Goal: Transaction & Acquisition: Book appointment/travel/reservation

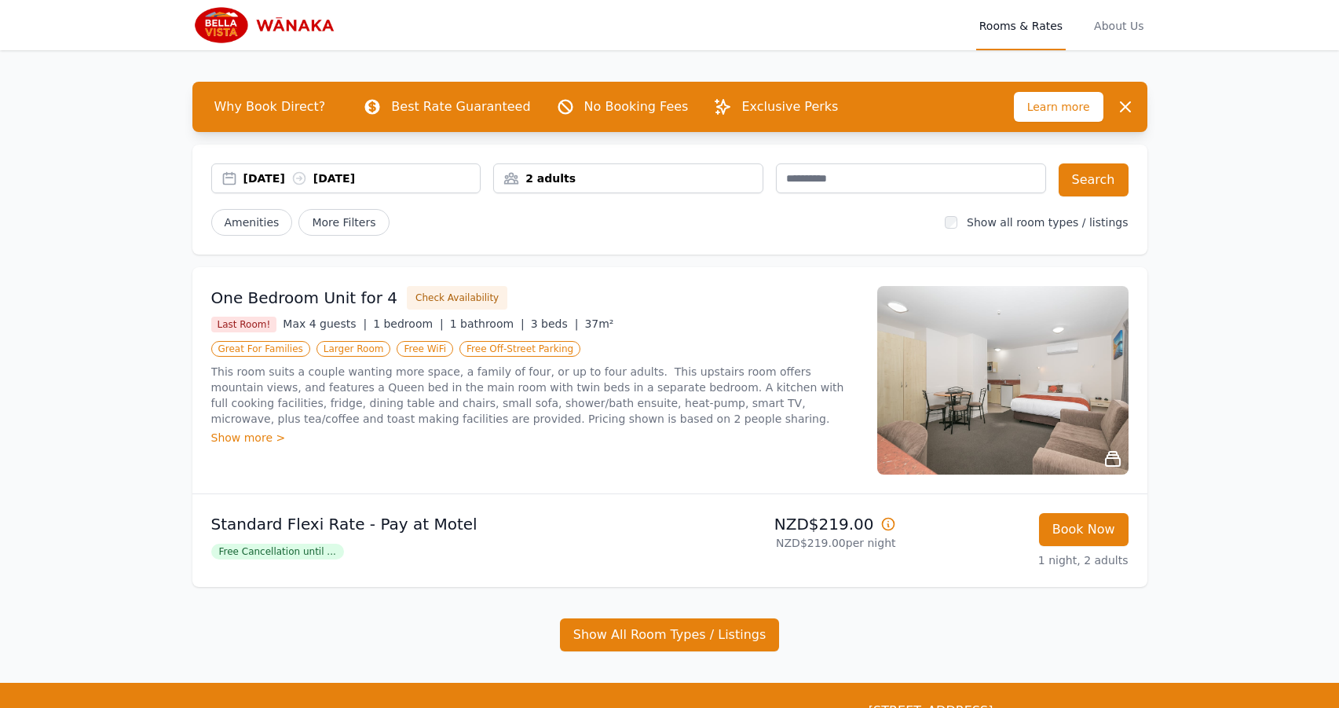
click at [434, 187] on div "[DATE] [DATE]" at bounding box center [346, 178] width 270 height 30
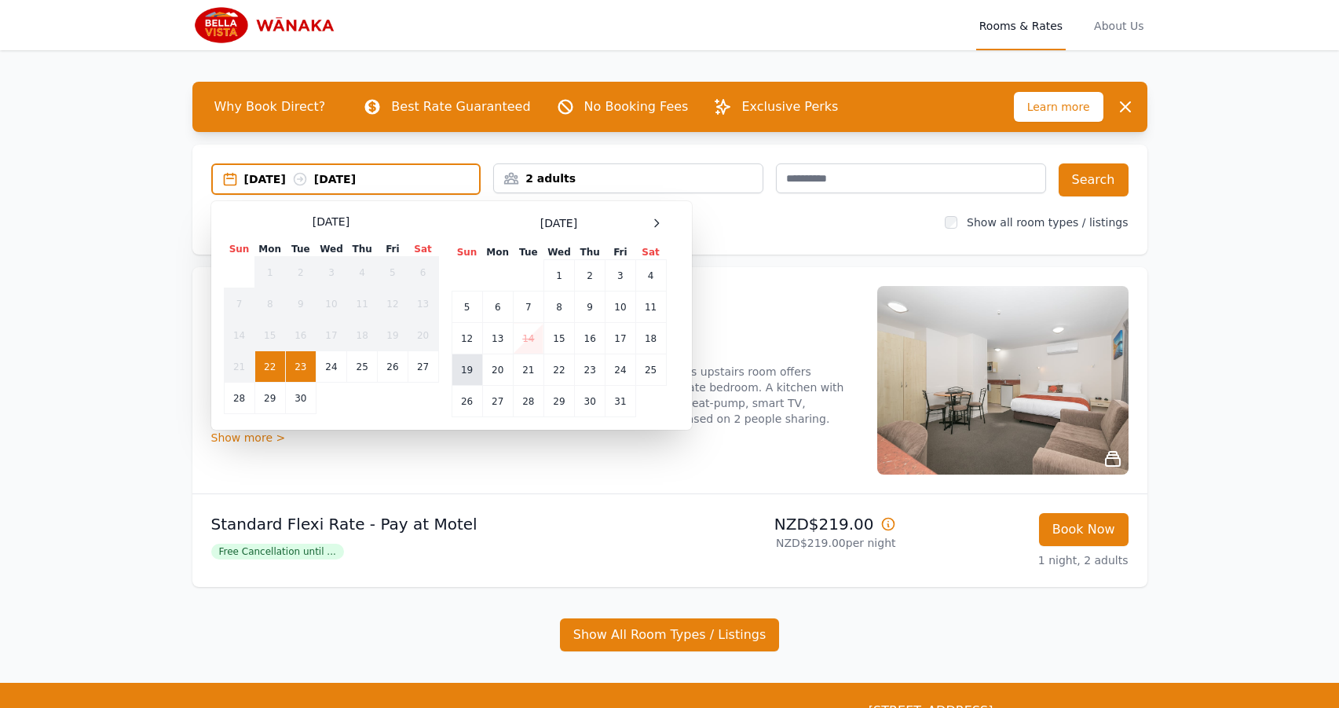
click at [464, 374] on td "19" at bounding box center [467, 369] width 31 height 31
click at [529, 369] on td "21" at bounding box center [528, 369] width 31 height 31
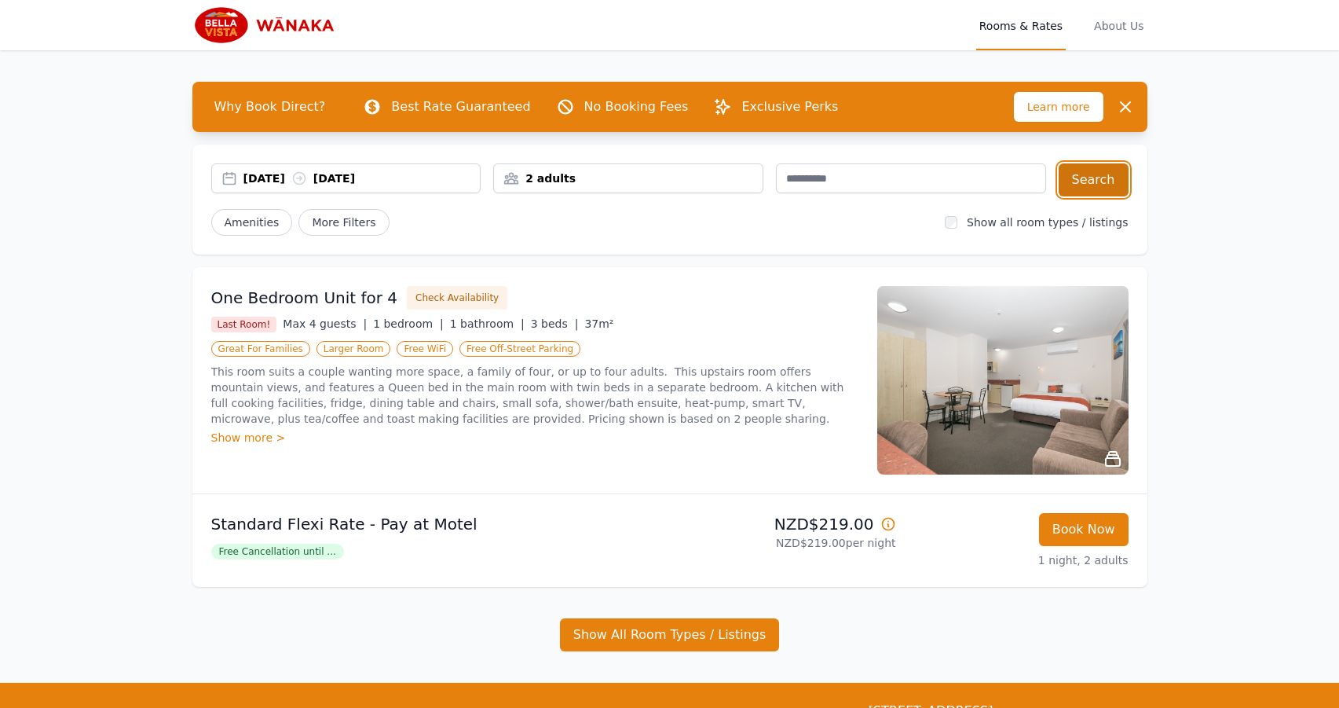
click at [1091, 171] on button "Search" at bounding box center [1094, 179] width 70 height 33
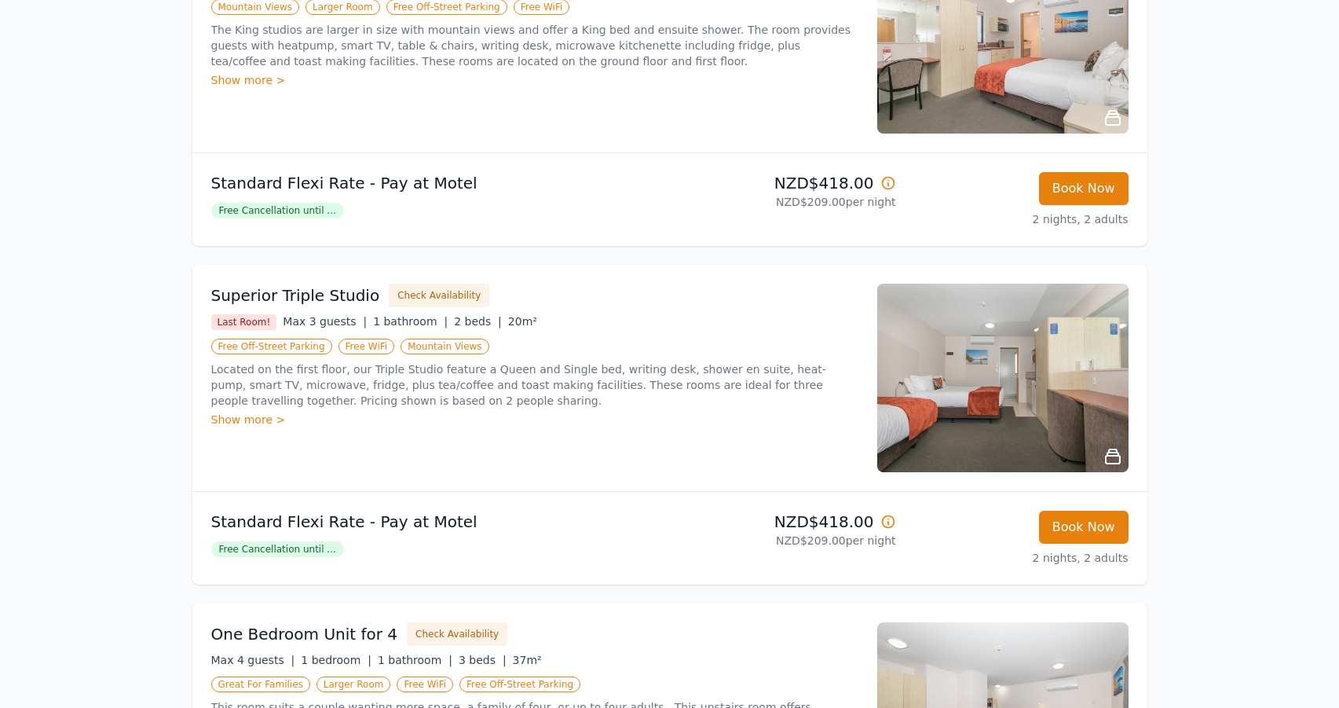
scroll to position [707, 0]
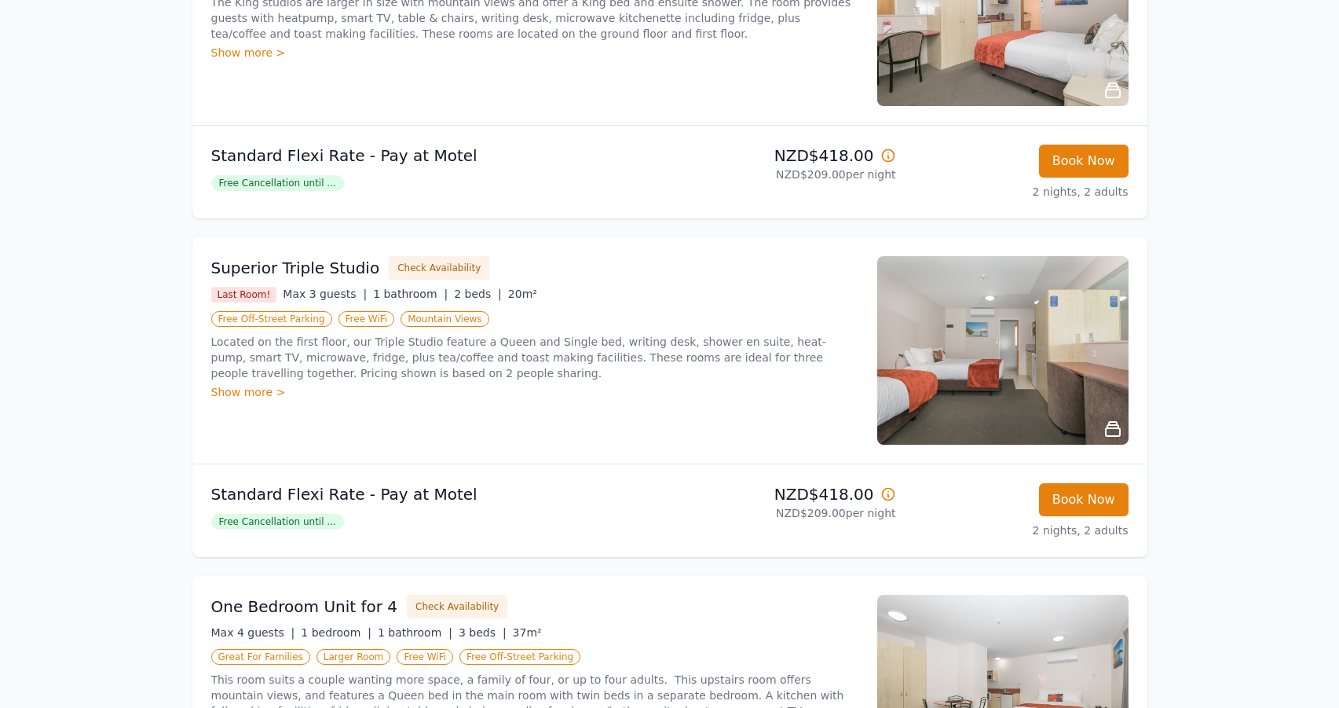
click at [967, 349] on img at bounding box center [1002, 350] width 251 height 188
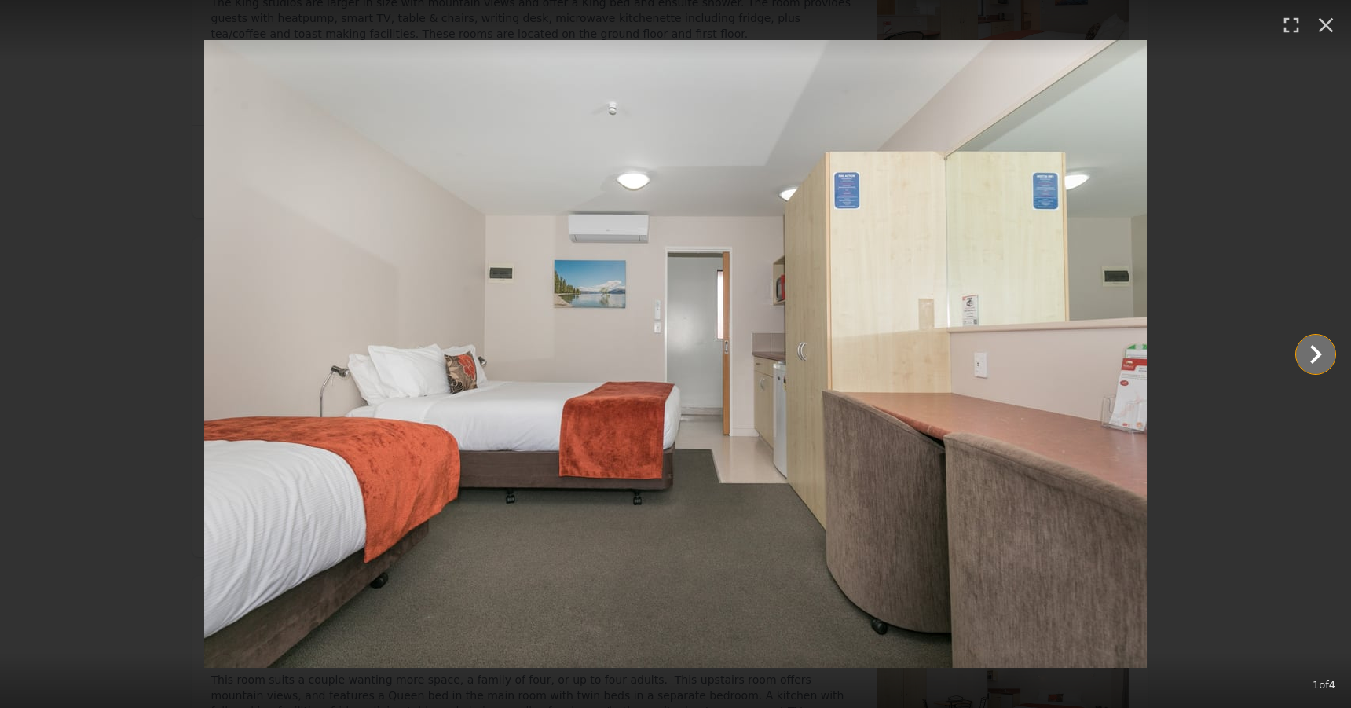
click at [1309, 346] on icon "Show slide 2 of 4" at bounding box center [1315, 354] width 38 height 38
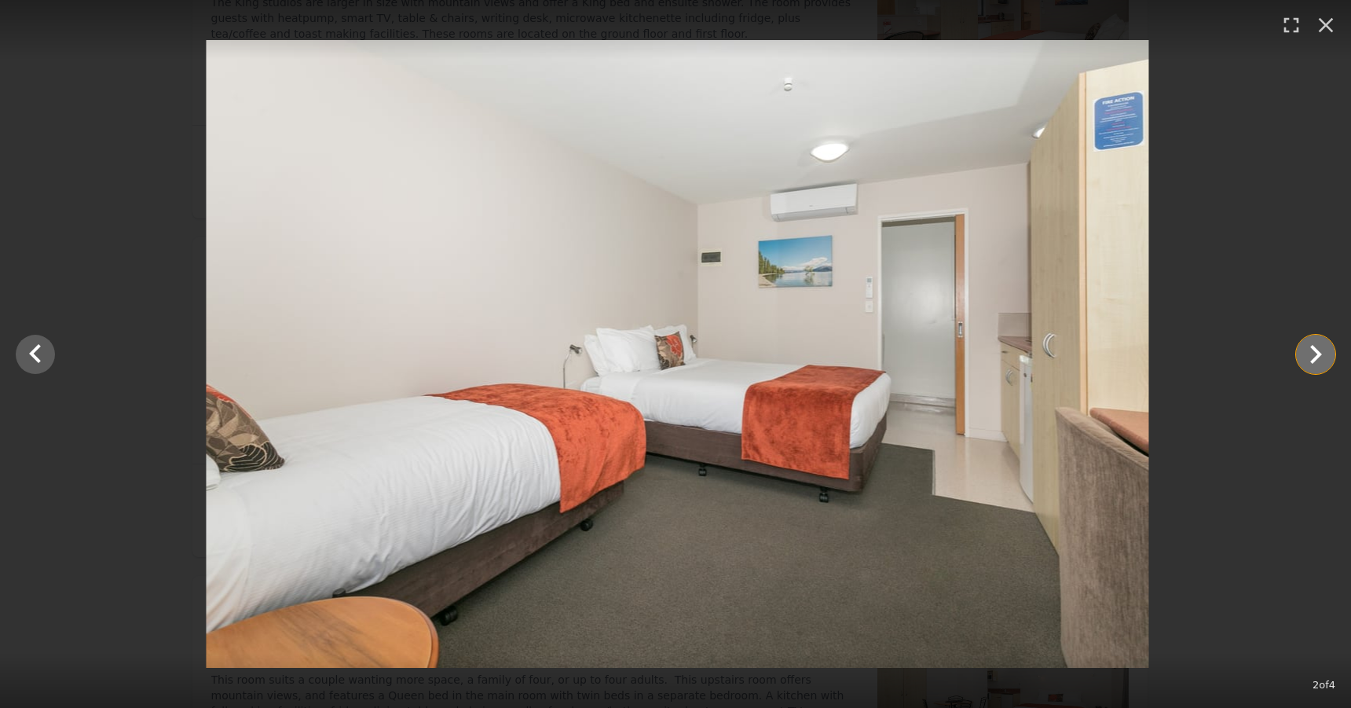
click at [1309, 346] on icon "Show slide 3 of 4" at bounding box center [1315, 354] width 38 height 38
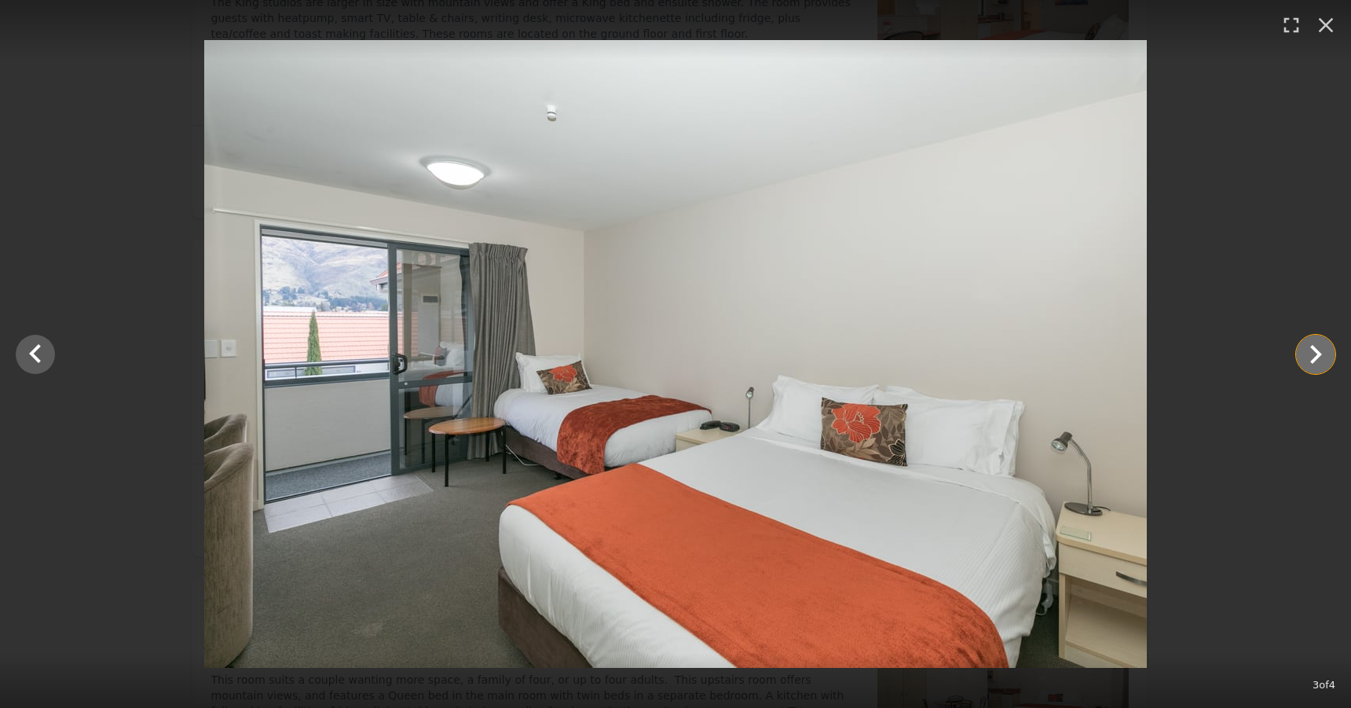
click at [1329, 361] on icon "Show slide 4 of 4" at bounding box center [1315, 354] width 38 height 38
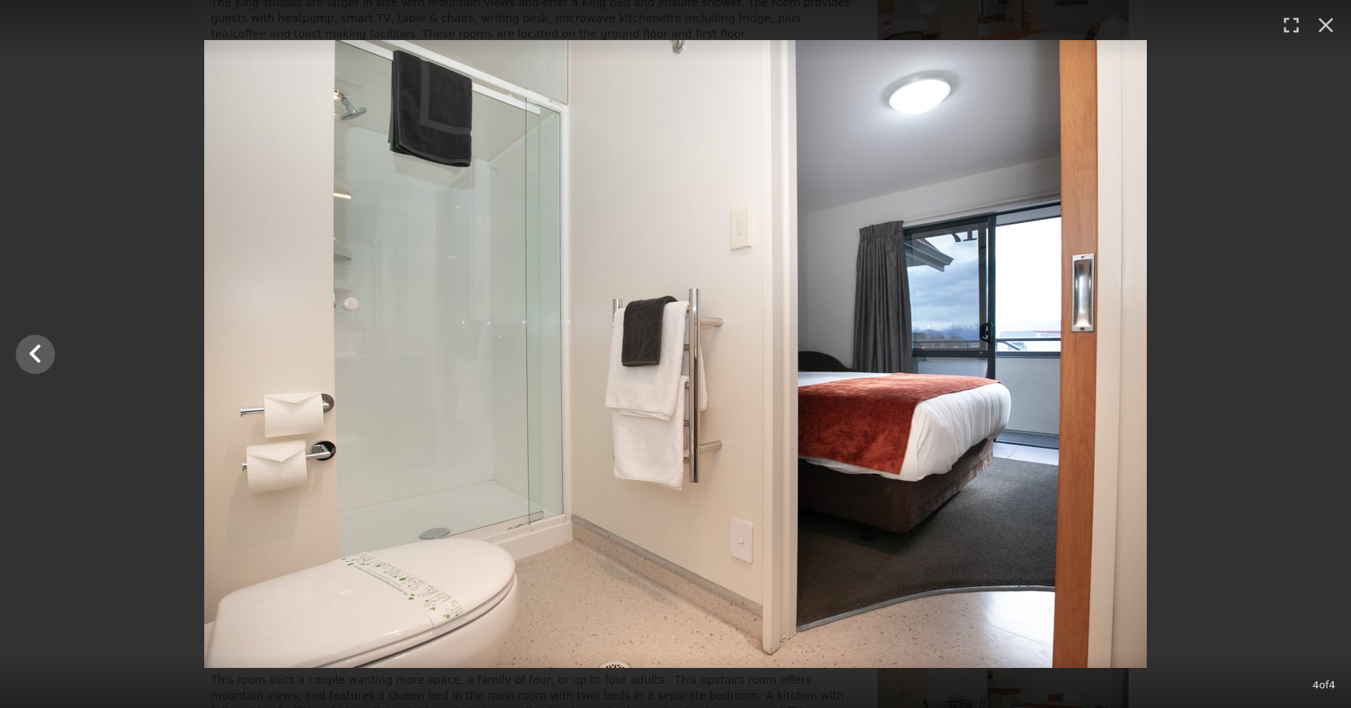
click at [1329, 361] on div at bounding box center [675, 353] width 1351 height 627
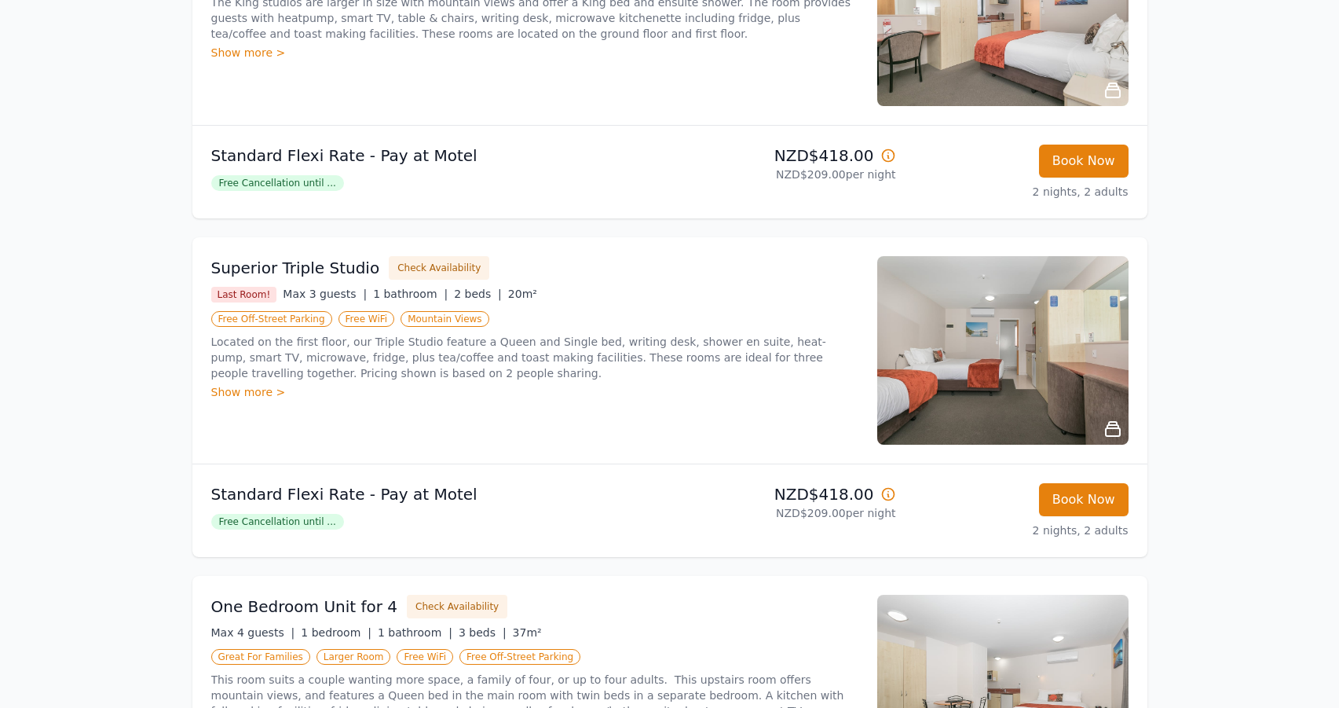
click at [1040, 408] on img at bounding box center [1002, 350] width 251 height 188
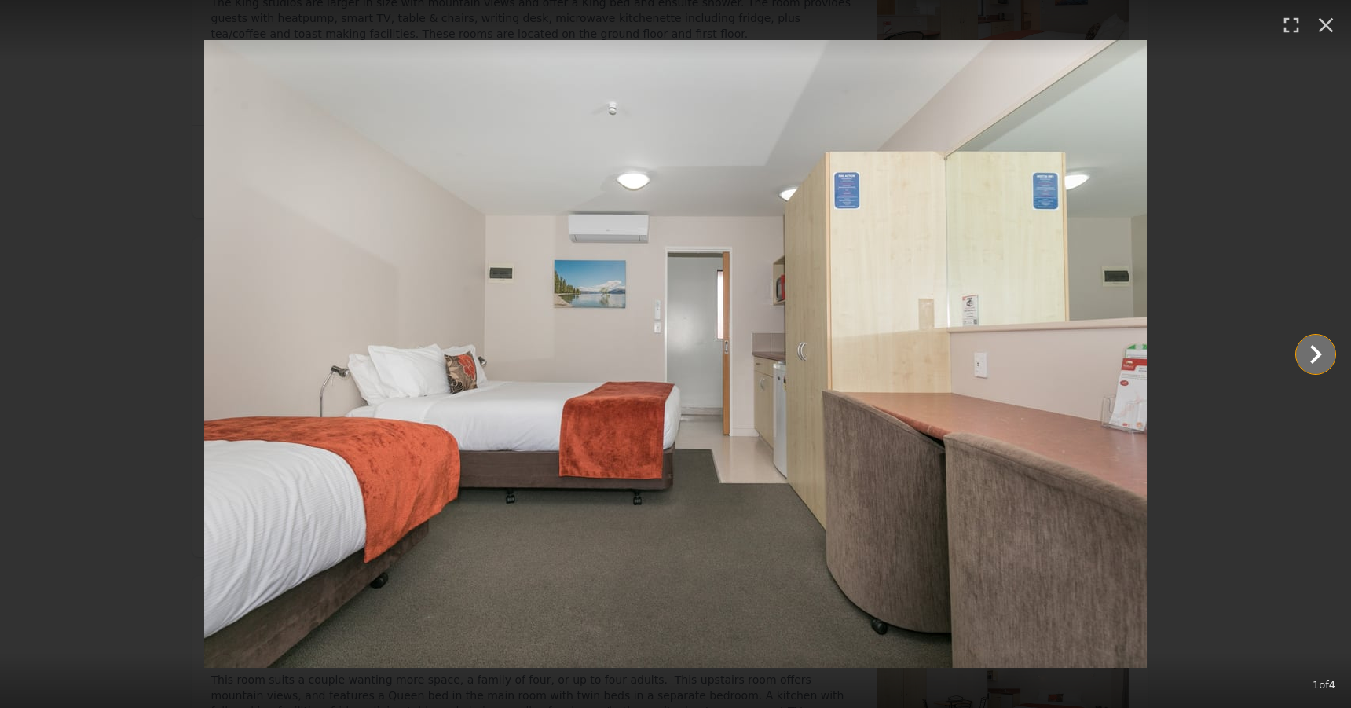
click at [1315, 349] on icon "Show slide 2 of 4" at bounding box center [1316, 354] width 12 height 19
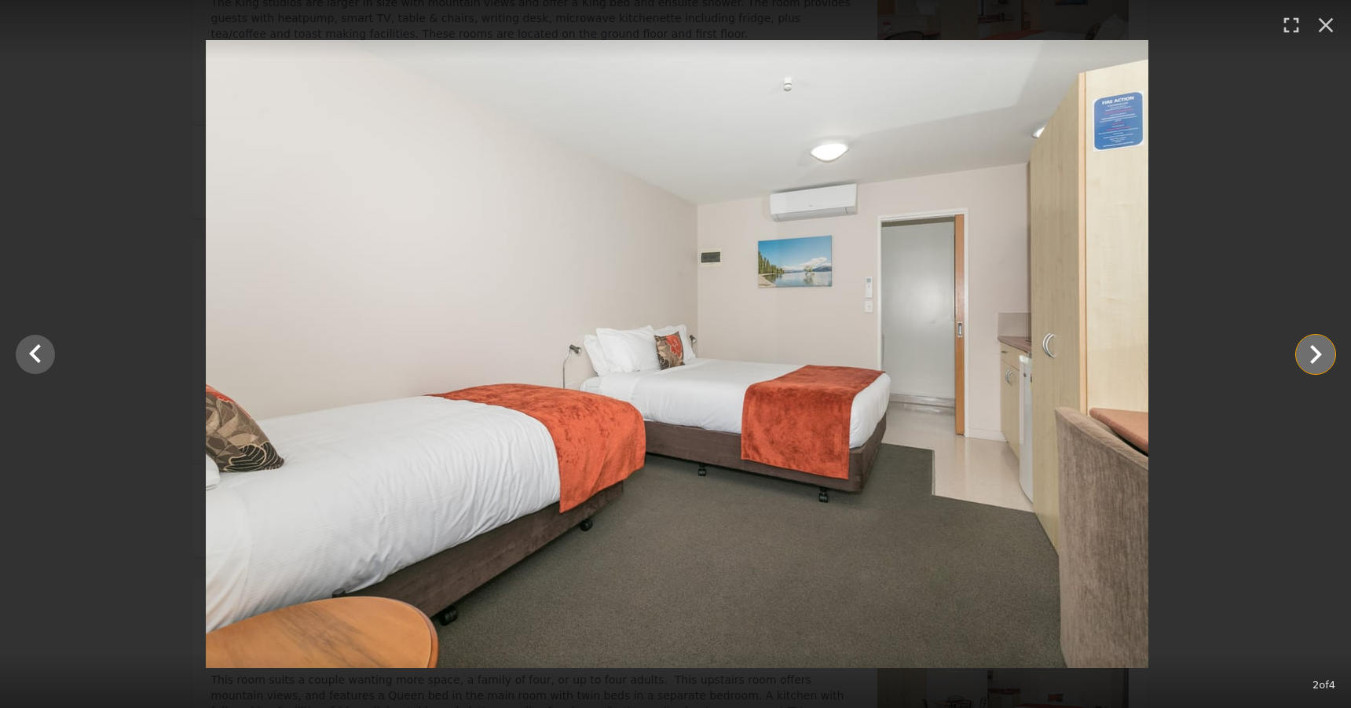
click at [1315, 349] on icon "Show slide 3 of 4" at bounding box center [1316, 354] width 12 height 19
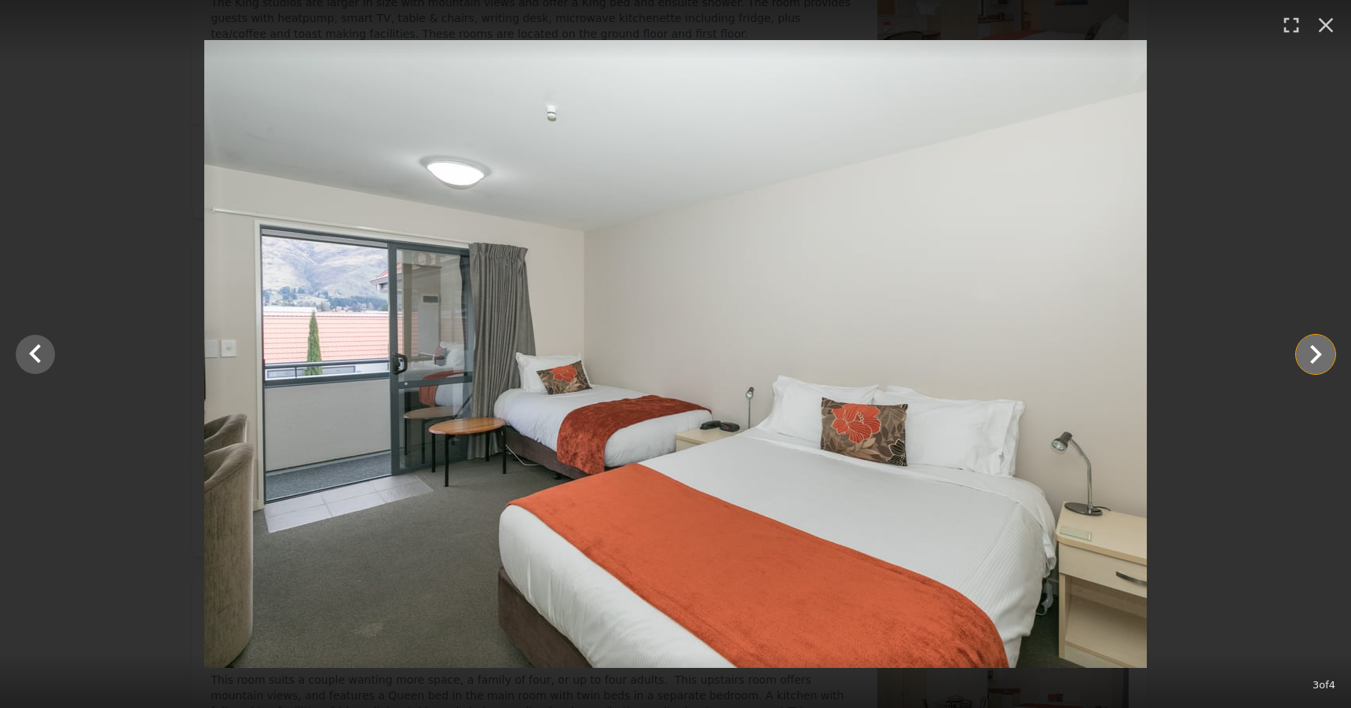
click at [1315, 349] on icon "Show slide 4 of 4" at bounding box center [1316, 354] width 12 height 19
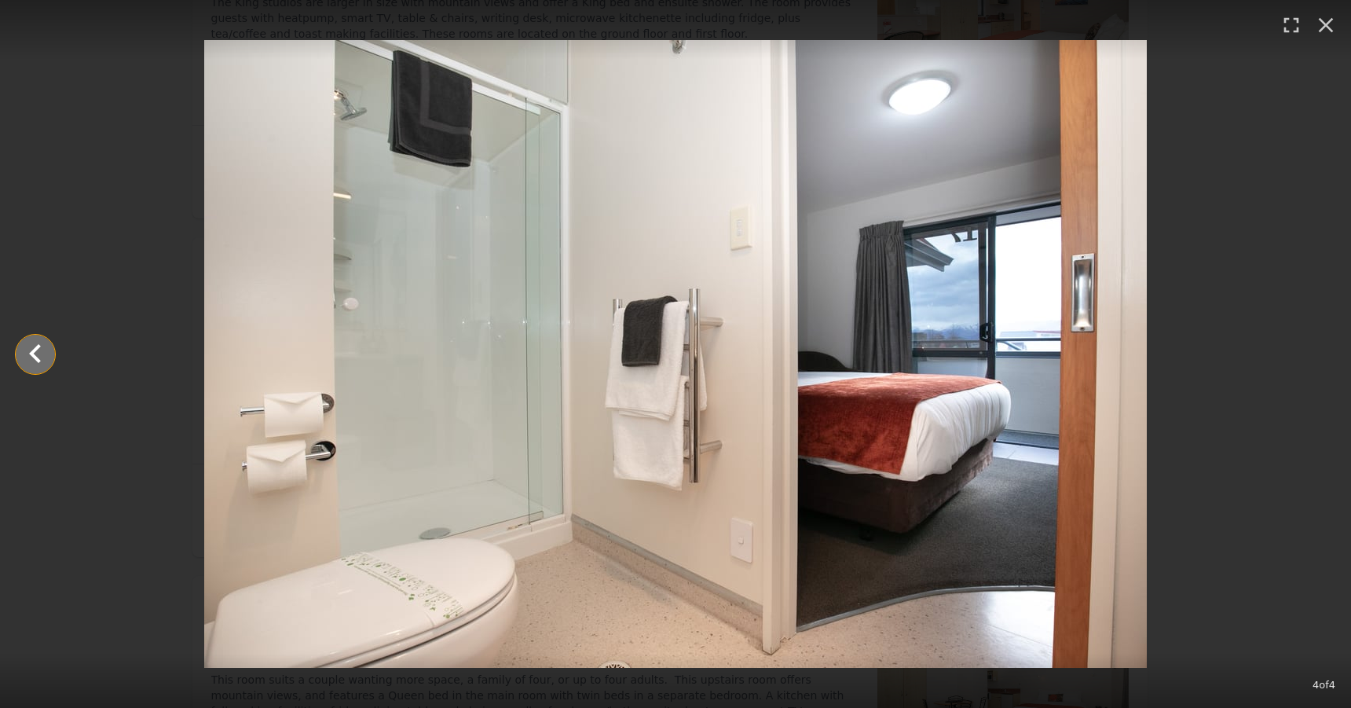
click at [31, 348] on icon "Show slide 3 of 4" at bounding box center [35, 354] width 38 height 38
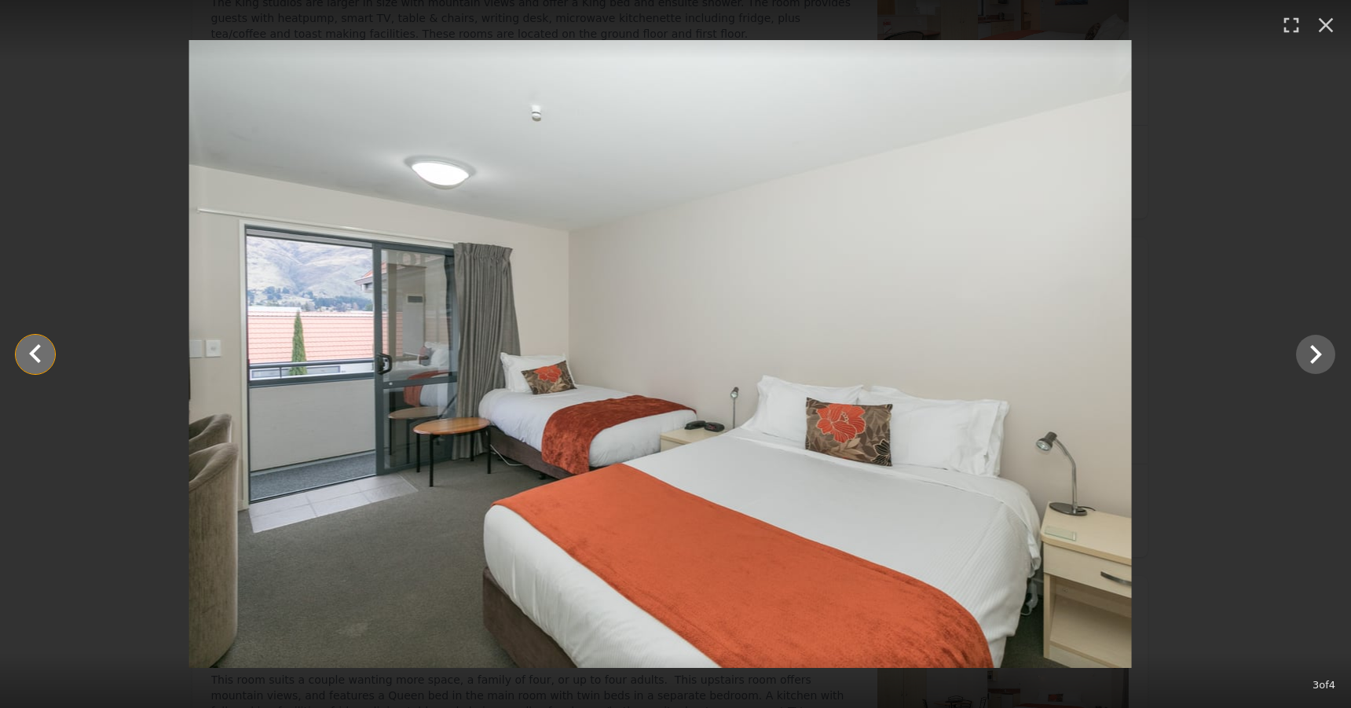
click at [31, 348] on icon "Show slide 2 of 4" at bounding box center [35, 354] width 38 height 38
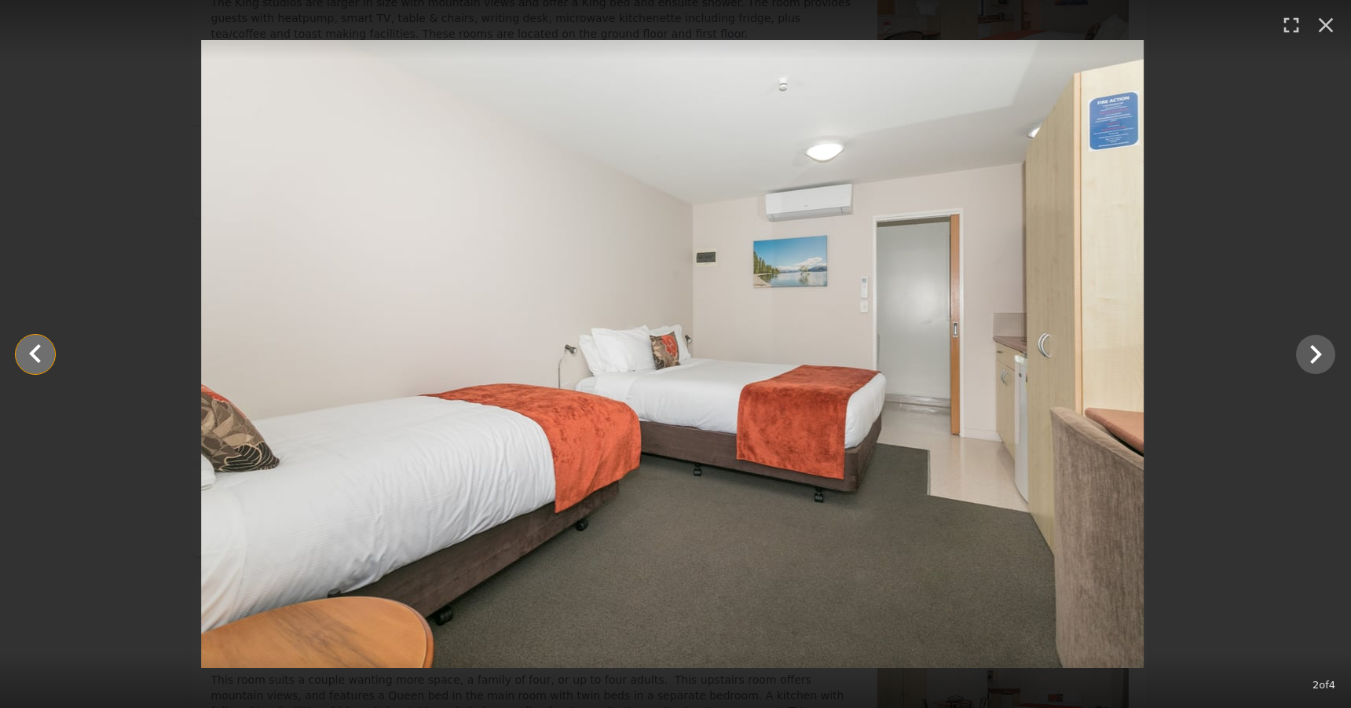
click at [31, 348] on icon "Show slide 1 of 4" at bounding box center [35, 354] width 38 height 38
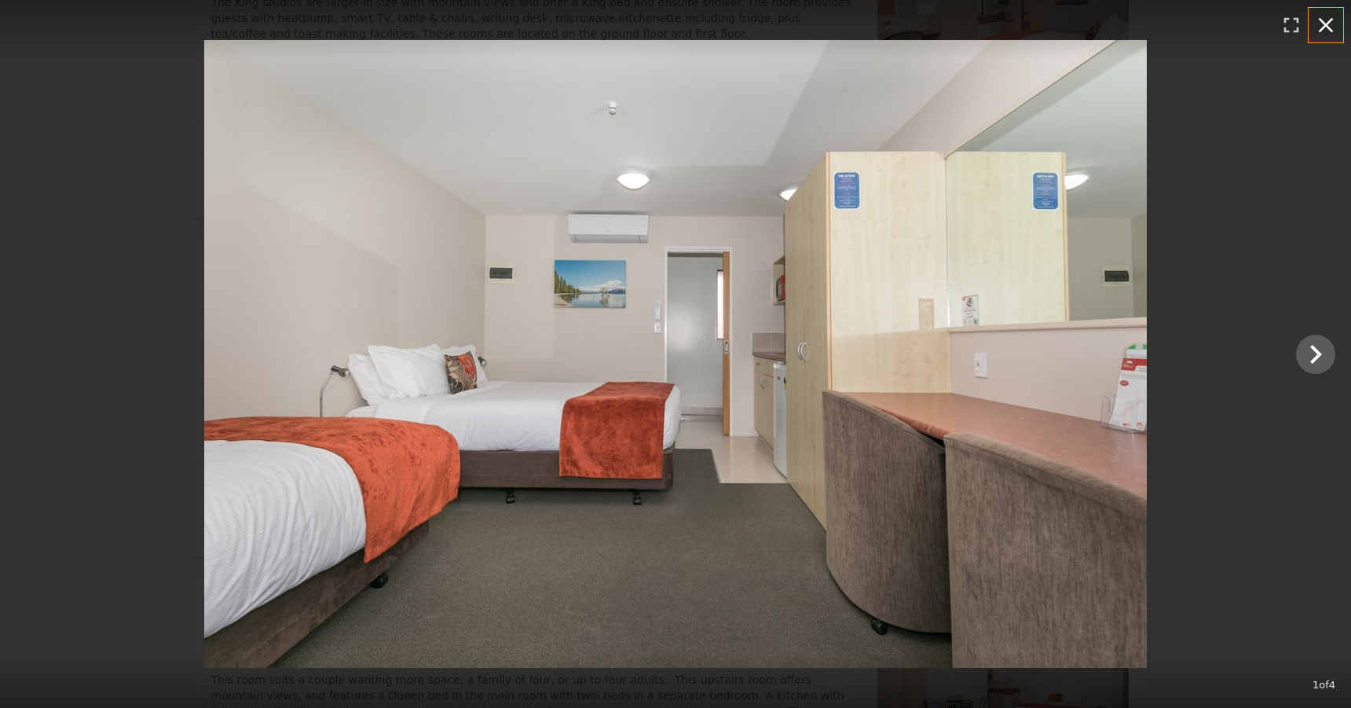
click at [1332, 17] on icon "button" at bounding box center [1325, 25] width 25 height 25
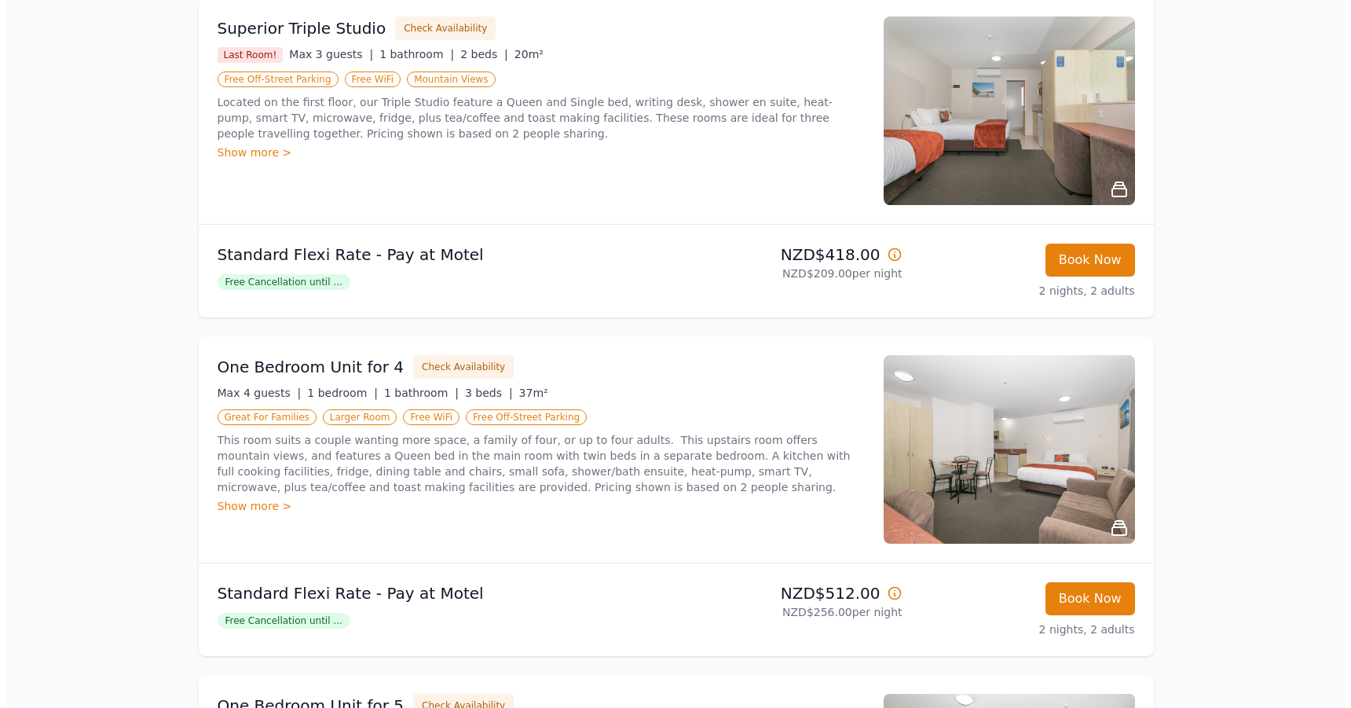
scroll to position [1021, 0]
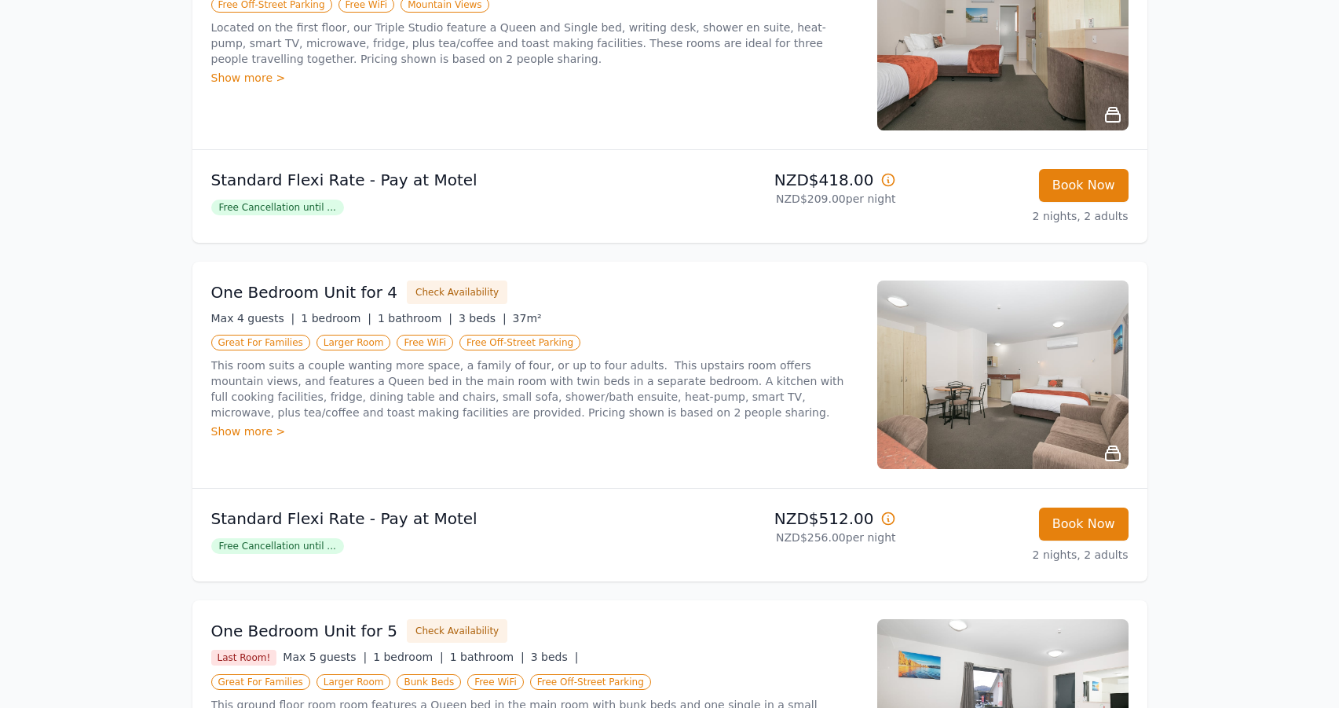
click at [955, 382] on img at bounding box center [1002, 374] width 251 height 188
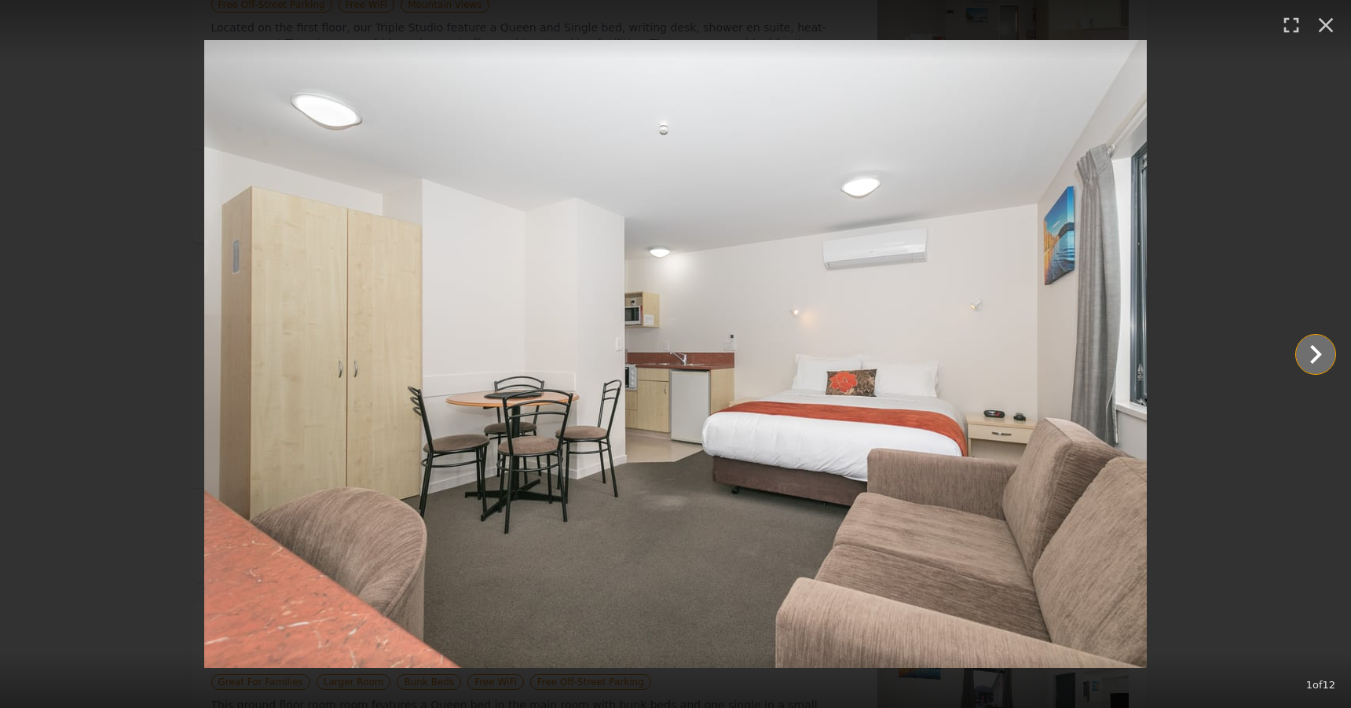
click at [1322, 347] on icon "Show slide 2 of 12" at bounding box center [1315, 354] width 38 height 38
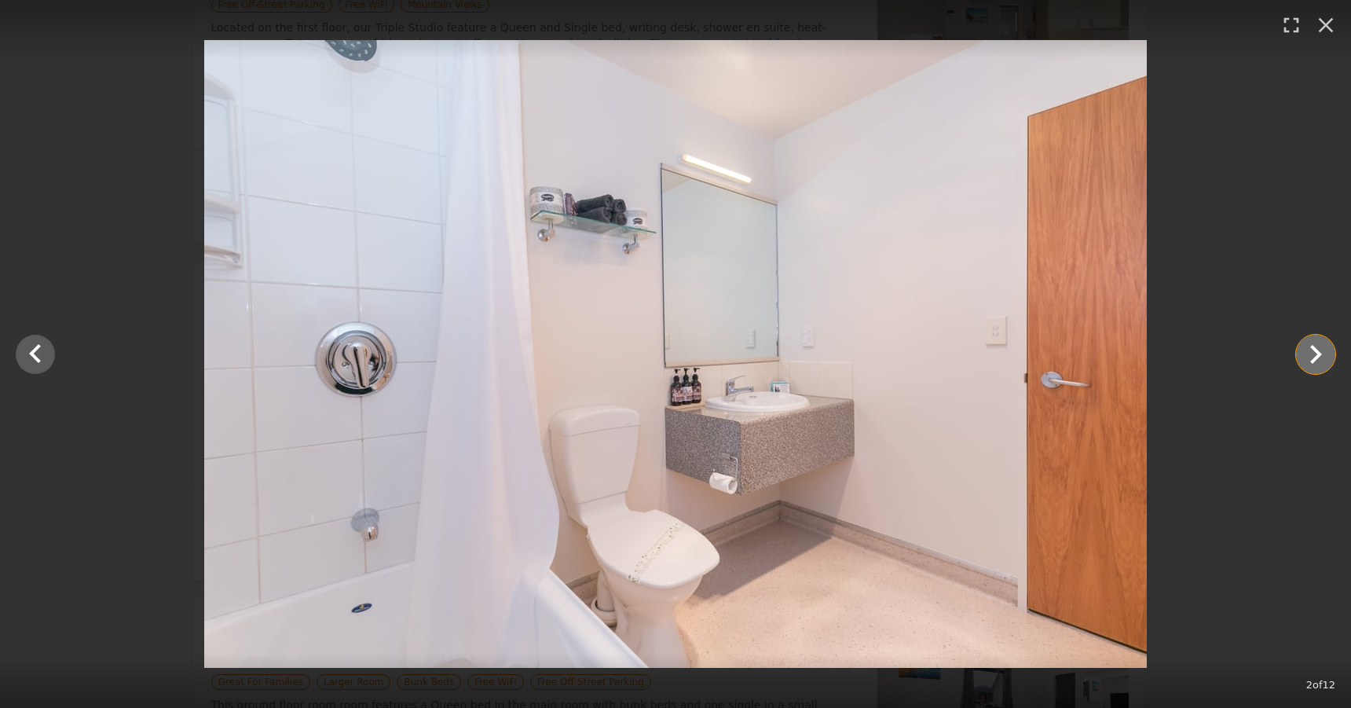
click at [1322, 347] on icon "Show slide 3 of 12" at bounding box center [1315, 354] width 38 height 38
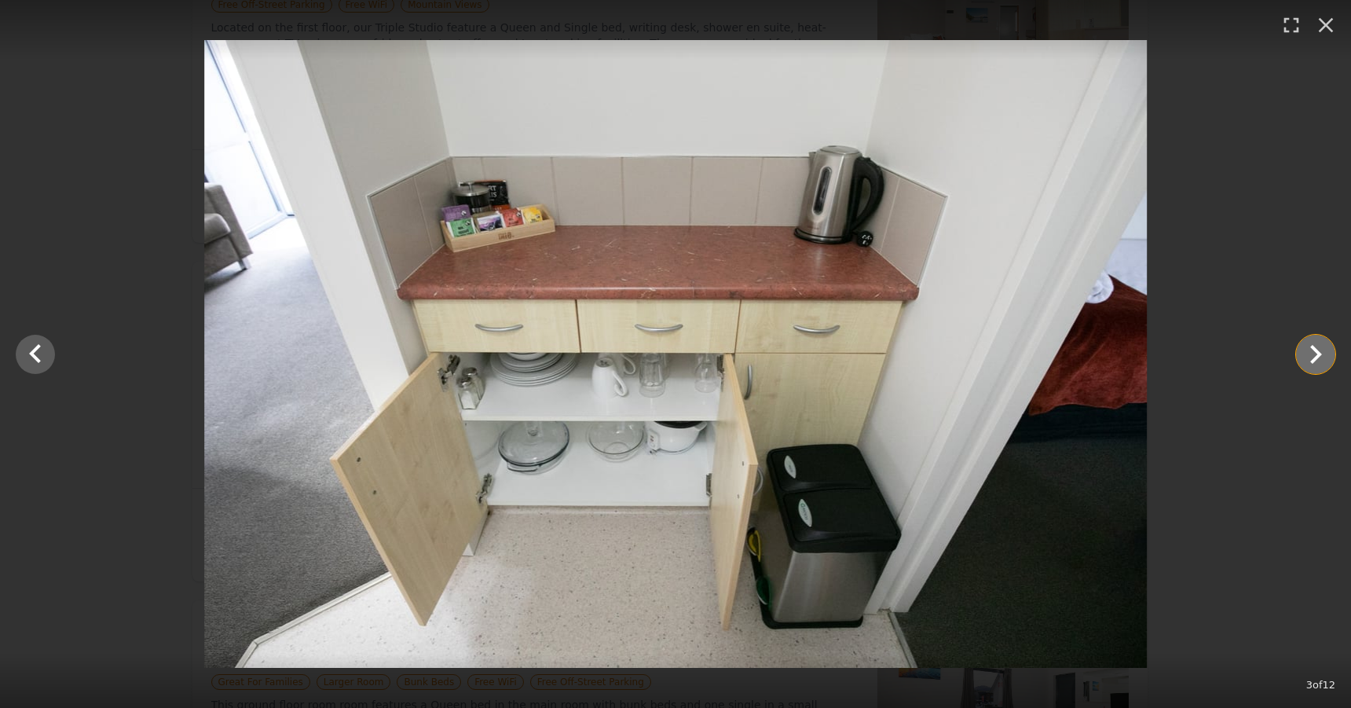
click at [1322, 347] on icon "Show slide 4 of 12" at bounding box center [1315, 354] width 38 height 38
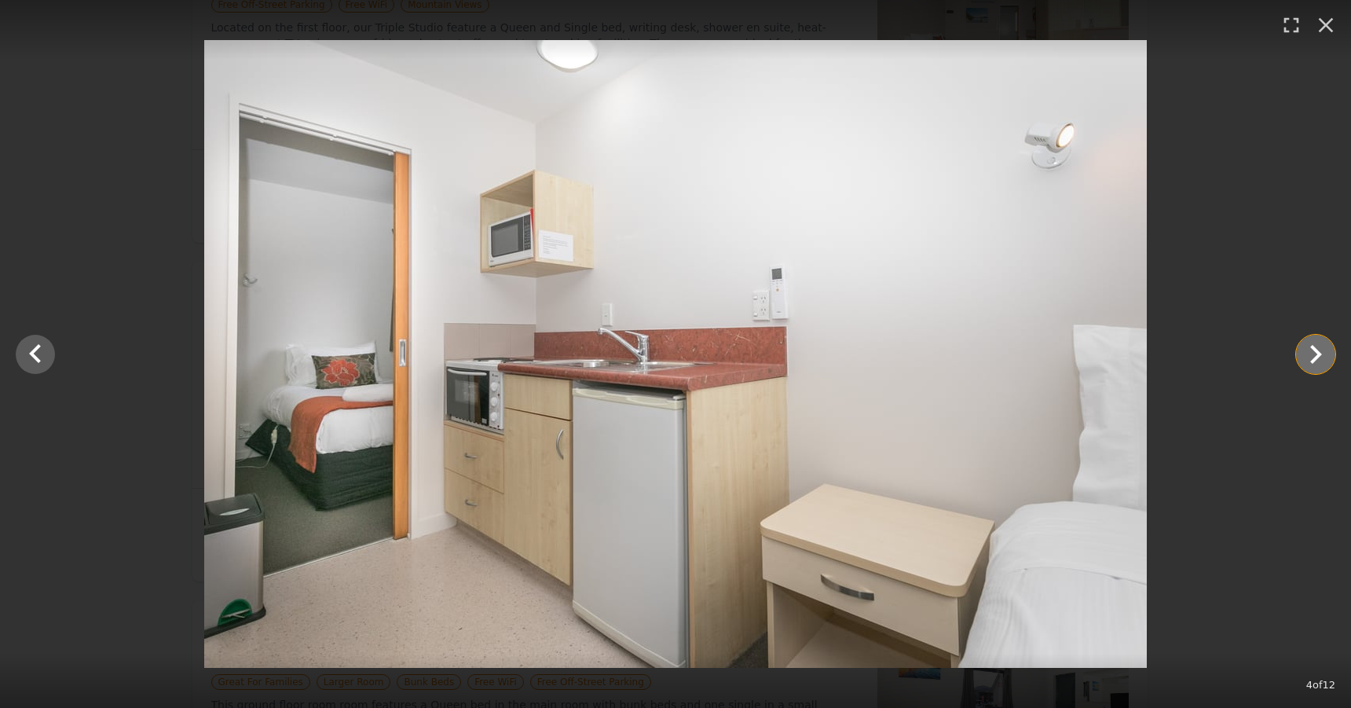
click at [1322, 347] on icon "Show slide 5 of 12" at bounding box center [1315, 354] width 38 height 38
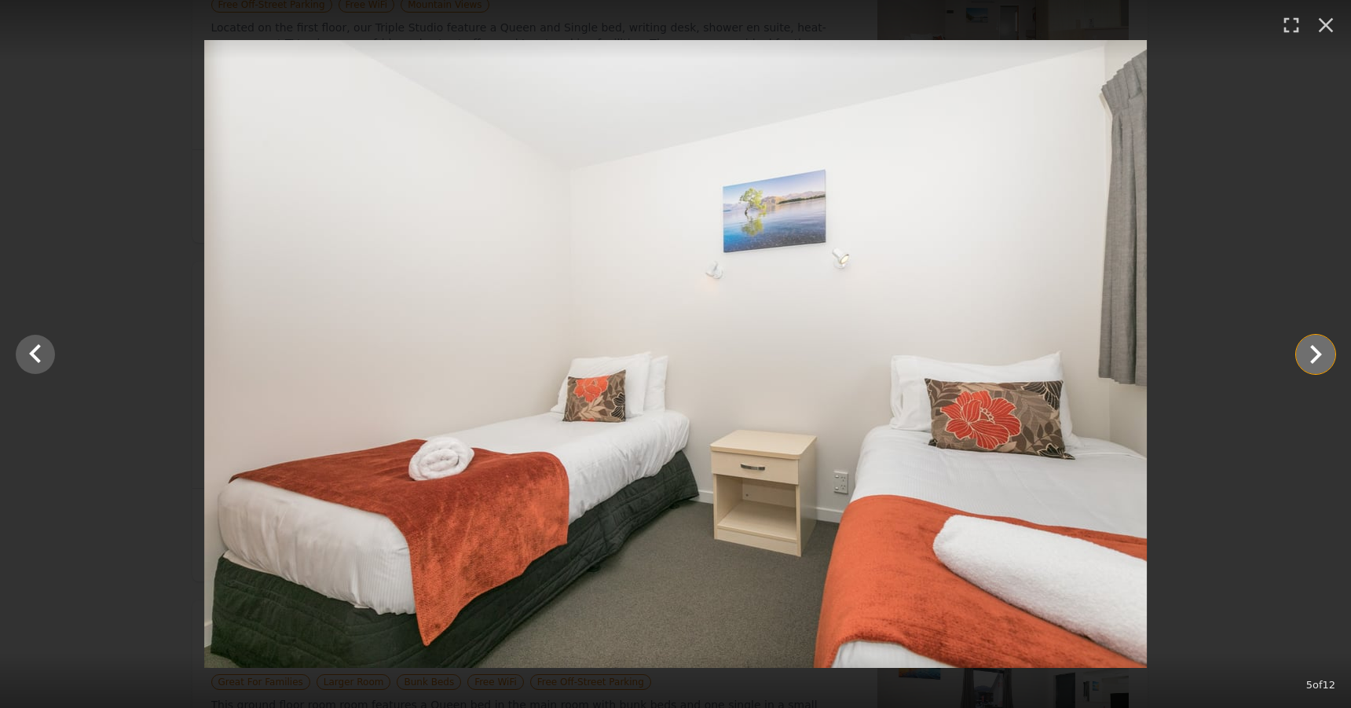
click at [1322, 347] on icon "Show slide 6 of 12" at bounding box center [1315, 354] width 38 height 38
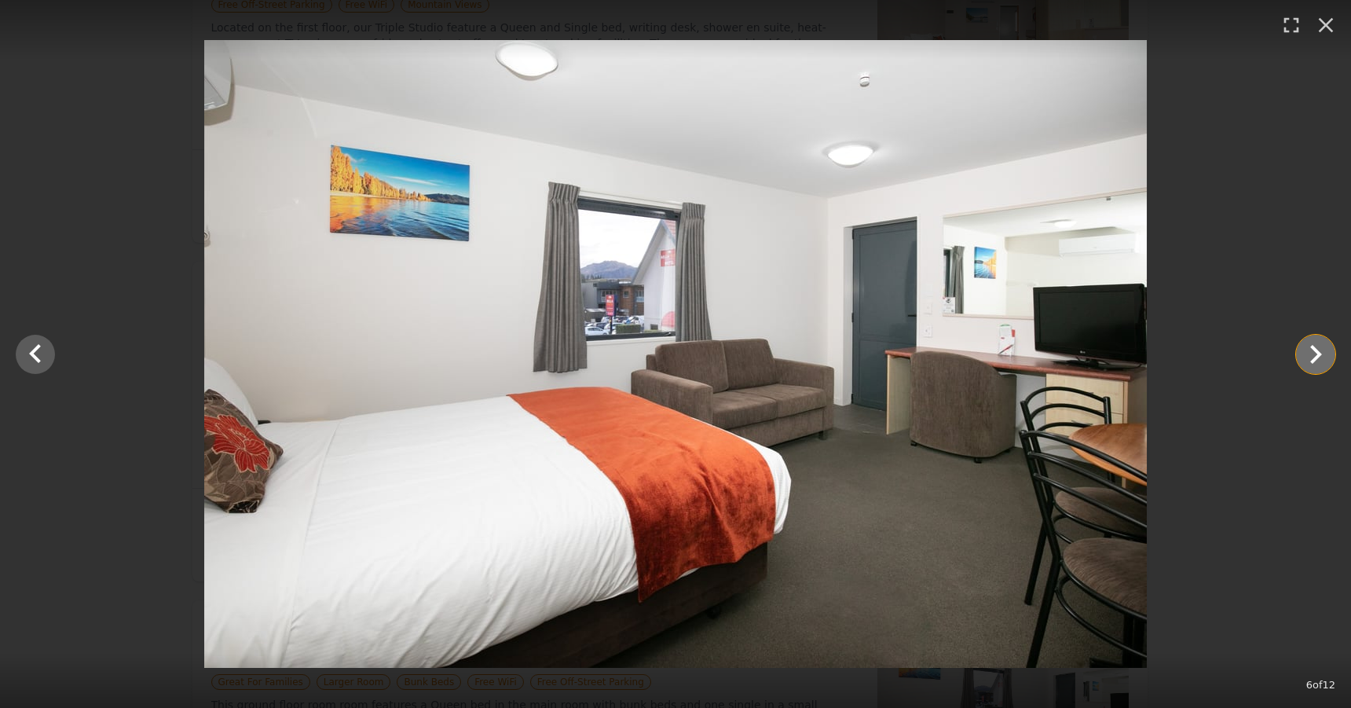
click at [1322, 347] on icon "Show slide 7 of 12" at bounding box center [1315, 354] width 38 height 38
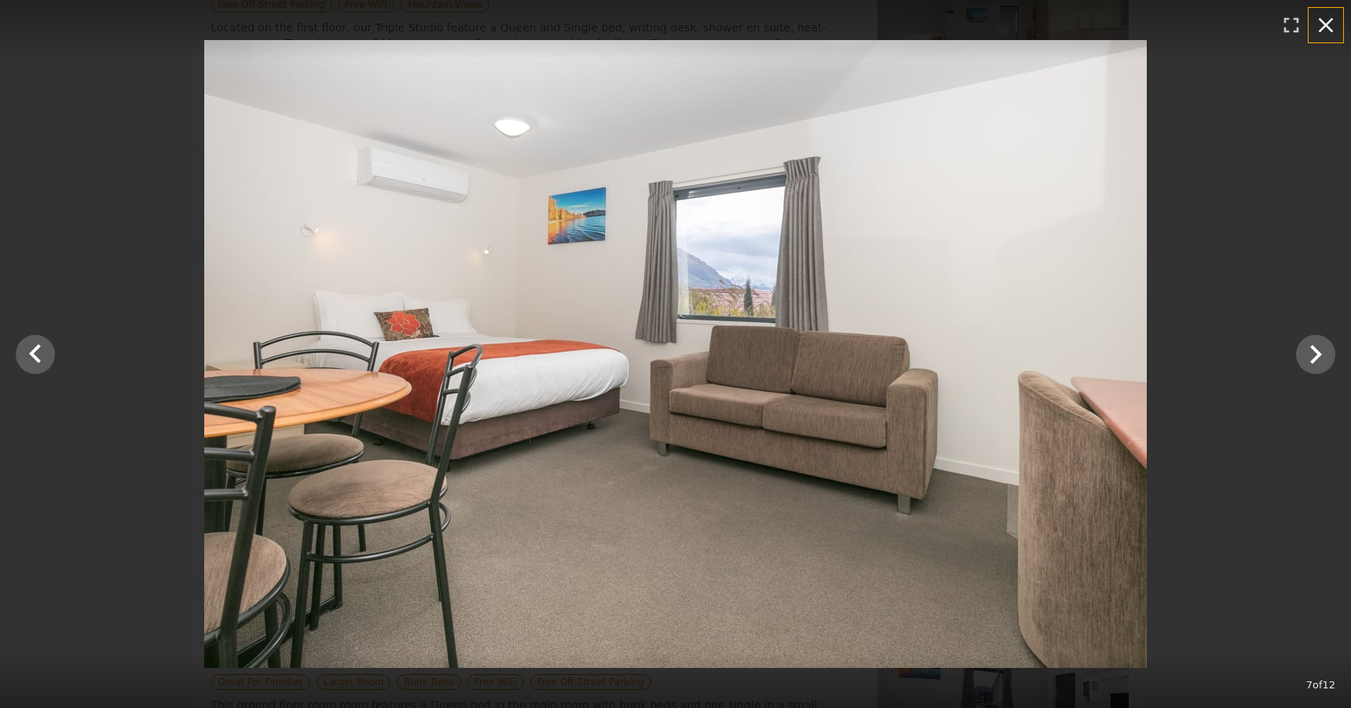
click at [1330, 26] on icon "button" at bounding box center [1325, 25] width 25 height 25
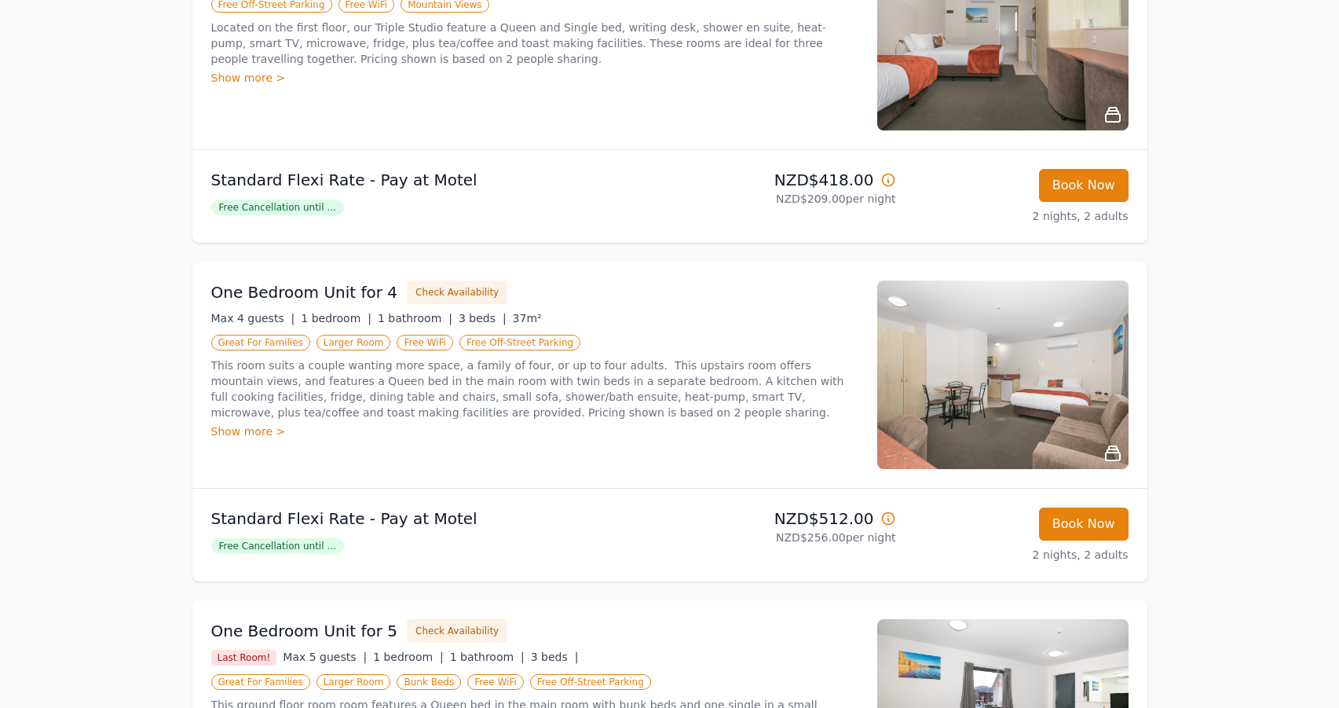
click at [1073, 337] on img at bounding box center [1002, 374] width 251 height 188
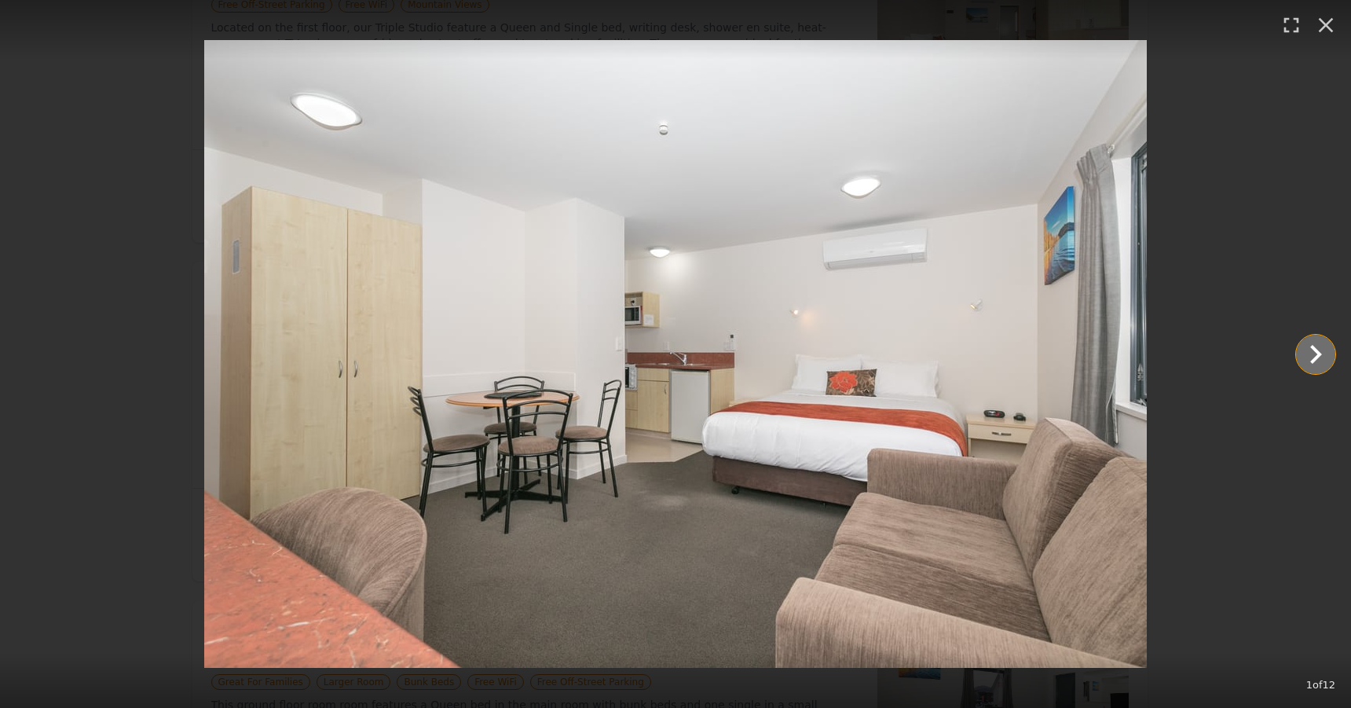
click at [1300, 360] on icon "Show slide 2 of 12" at bounding box center [1315, 354] width 38 height 38
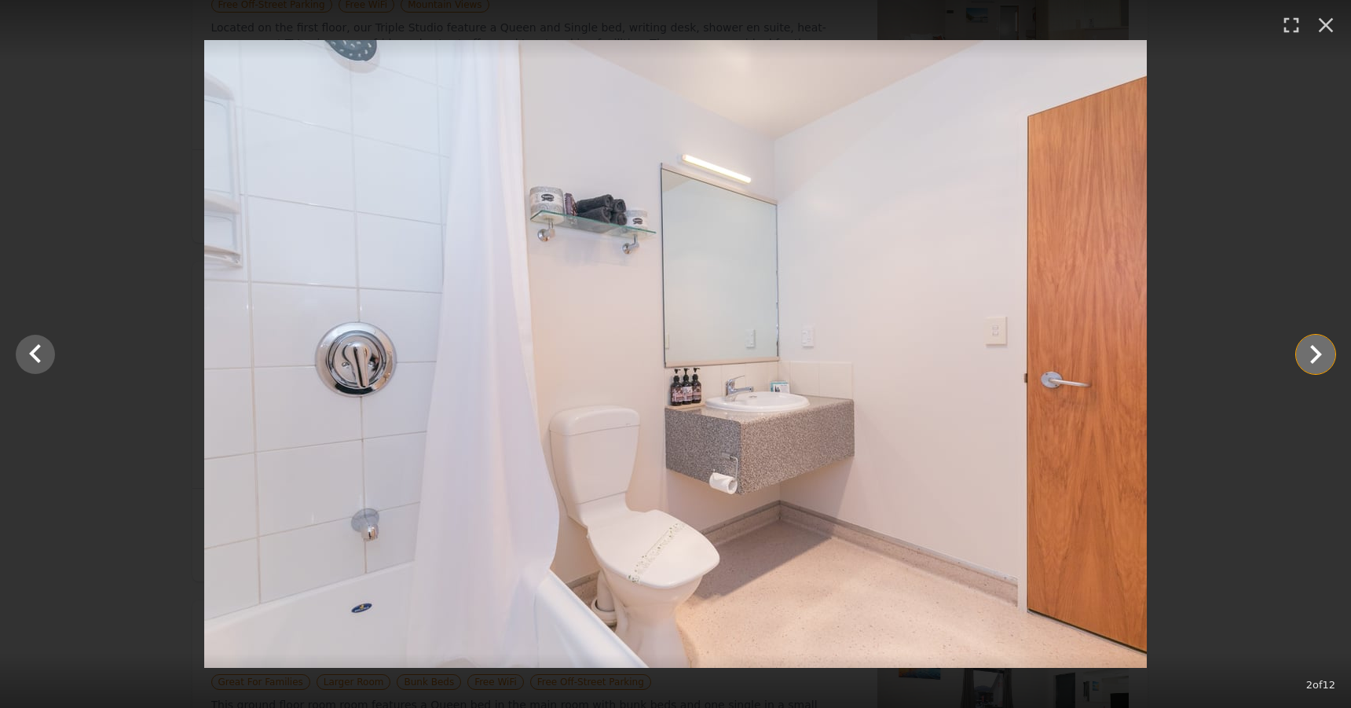
click at [1317, 349] on icon "Show slide 3 of 12" at bounding box center [1315, 354] width 38 height 38
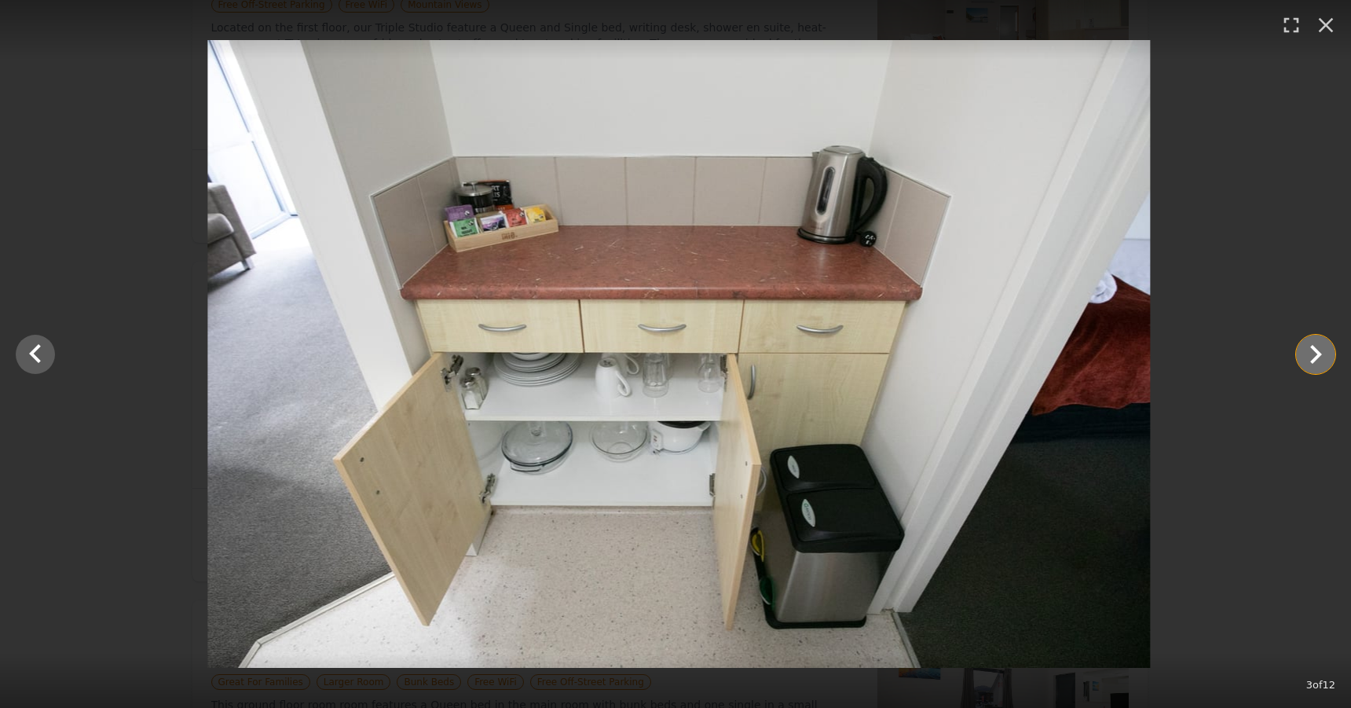
click at [1317, 349] on icon "Show slide 4 of 12" at bounding box center [1315, 354] width 38 height 38
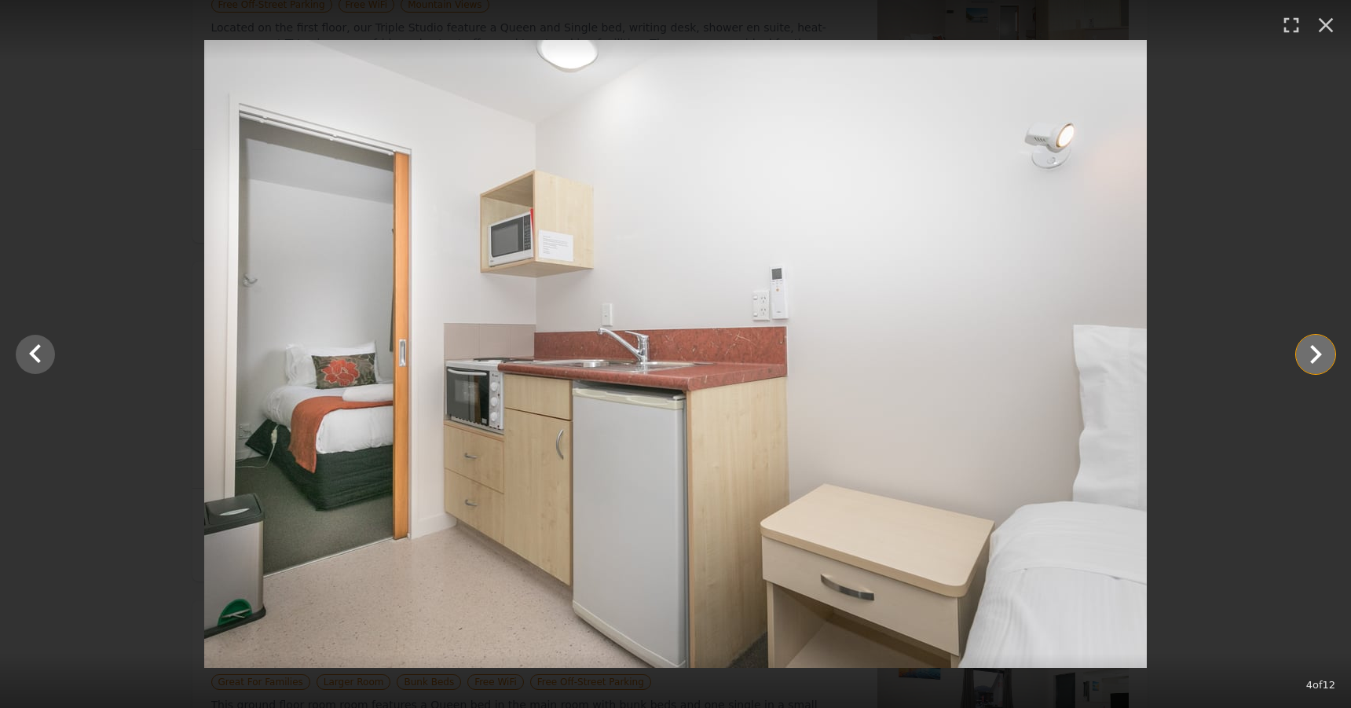
click at [1310, 353] on icon "Show slide 5 of 12" at bounding box center [1315, 354] width 38 height 38
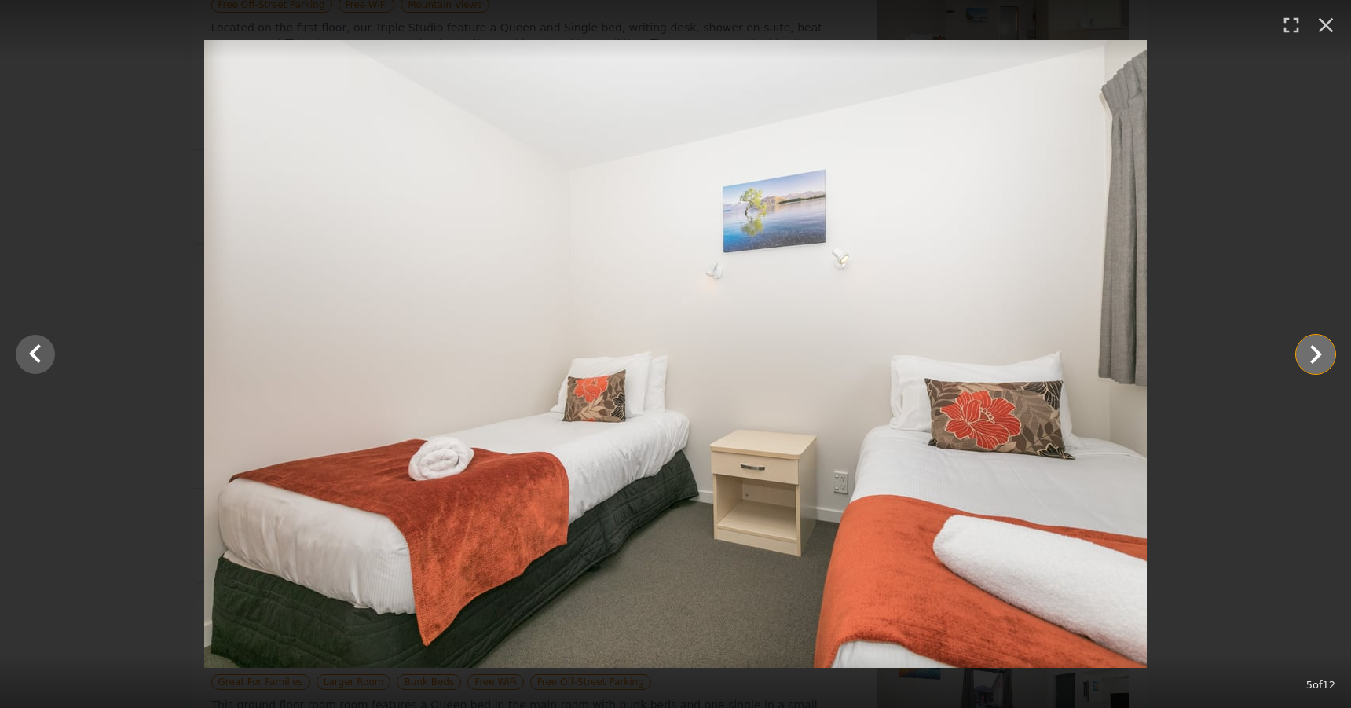
click at [1311, 353] on icon "Show slide 6 of 12" at bounding box center [1315, 354] width 38 height 38
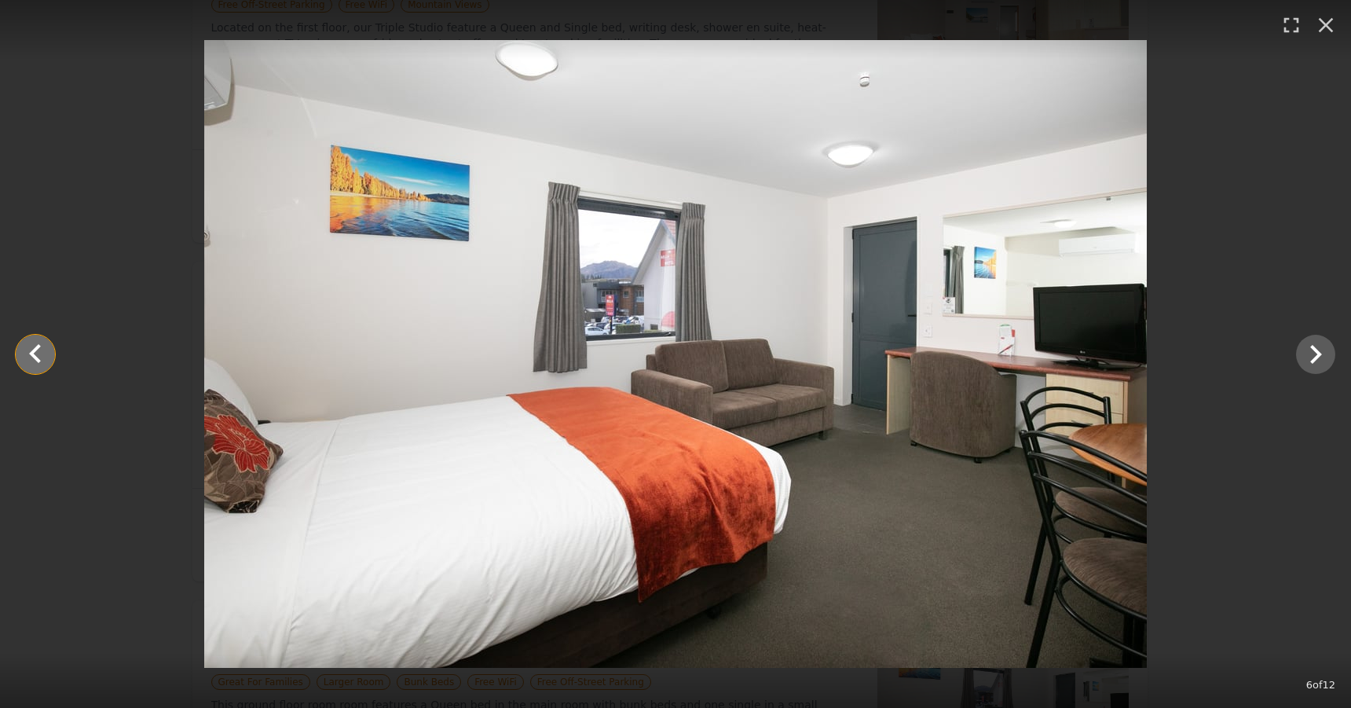
click at [46, 357] on icon "Show slide 5 of 12" at bounding box center [35, 354] width 38 height 38
